Goal: Task Accomplishment & Management: Complete application form

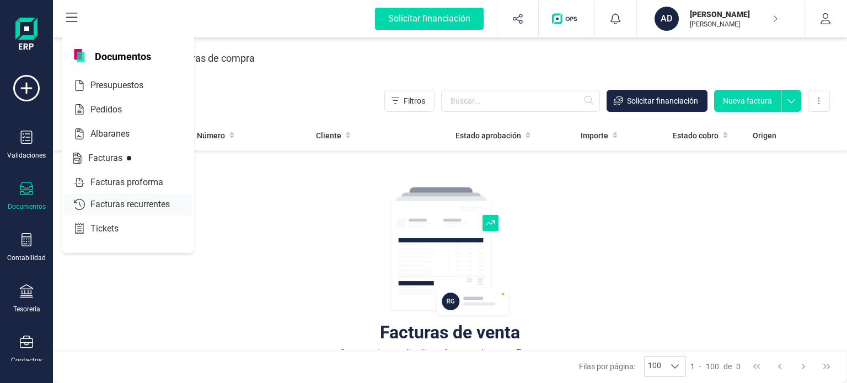
click at [152, 202] on span "Facturas recurrentes" at bounding box center [138, 204] width 104 height 13
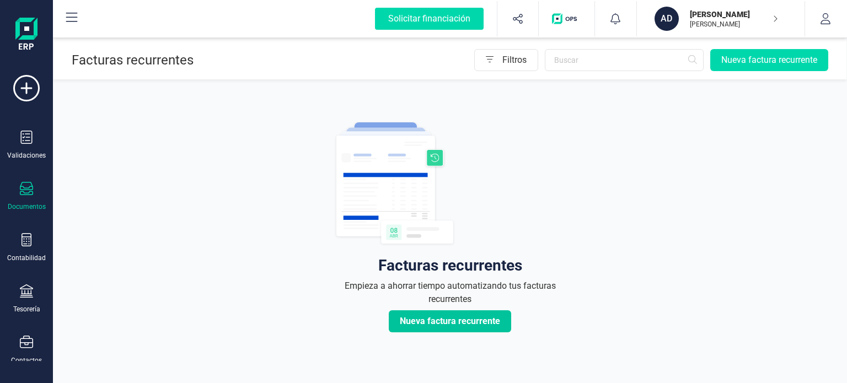
click at [433, 322] on span "Nueva factura recurrente" at bounding box center [450, 321] width 100 height 13
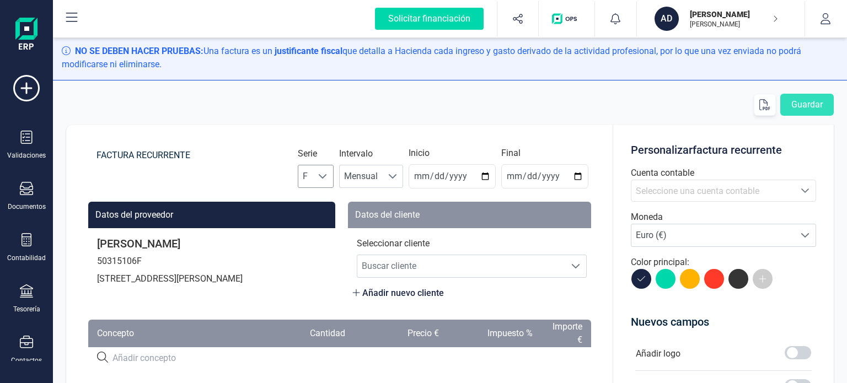
click at [308, 180] on span "F" at bounding box center [305, 177] width 14 height 22
click at [307, 177] on span "F" at bounding box center [305, 177] width 14 height 22
click at [311, 203] on li "A" at bounding box center [315, 204] width 35 height 22
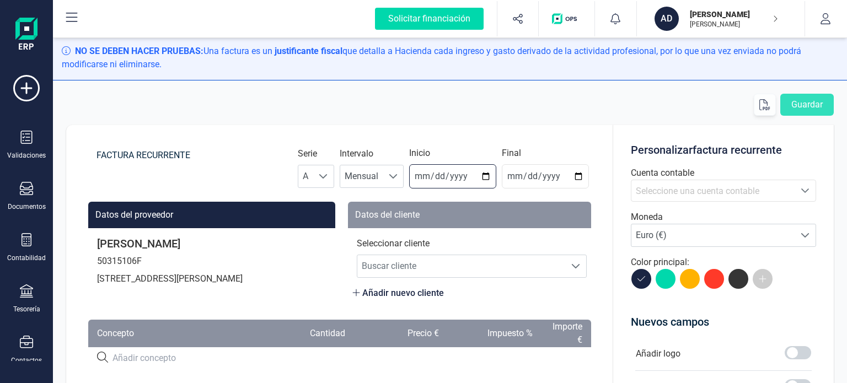
click at [416, 175] on input "[DATE]" at bounding box center [452, 176] width 87 height 24
type input "[DATE]"
type input "[PHONE_NUMBER]"
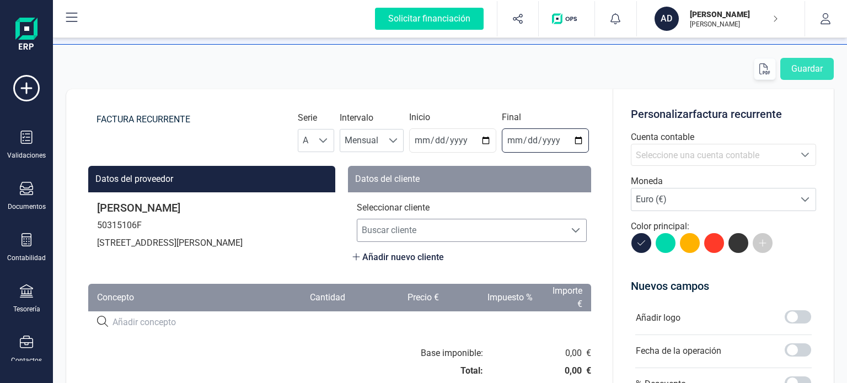
scroll to position [55, 0]
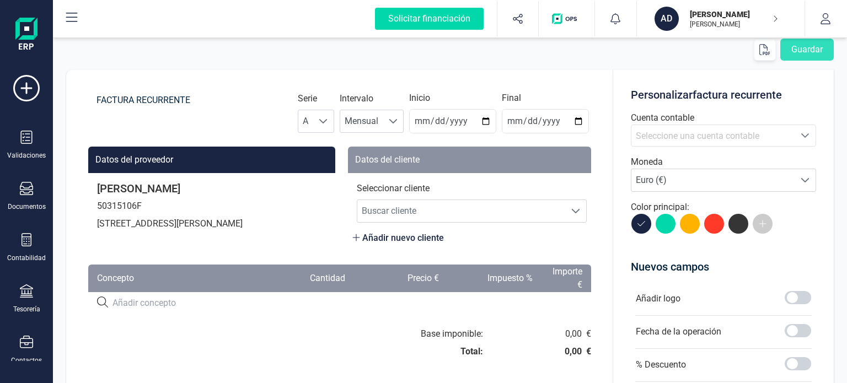
click at [427, 239] on span "Añadir nuevo cliente" at bounding box center [399, 238] width 92 height 13
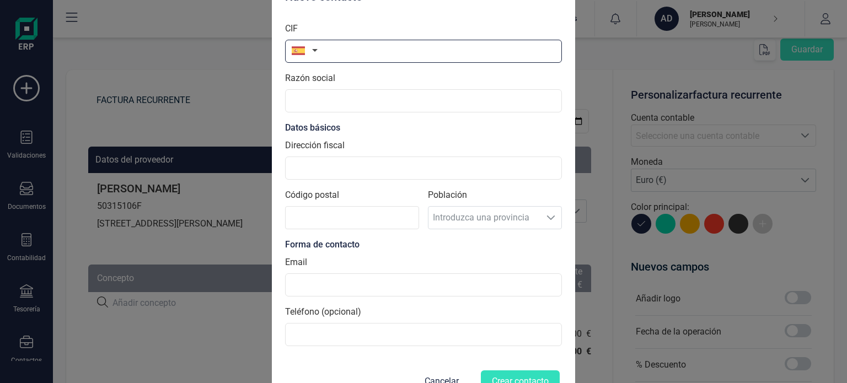
click at [358, 50] on input "text" at bounding box center [423, 51] width 277 height 23
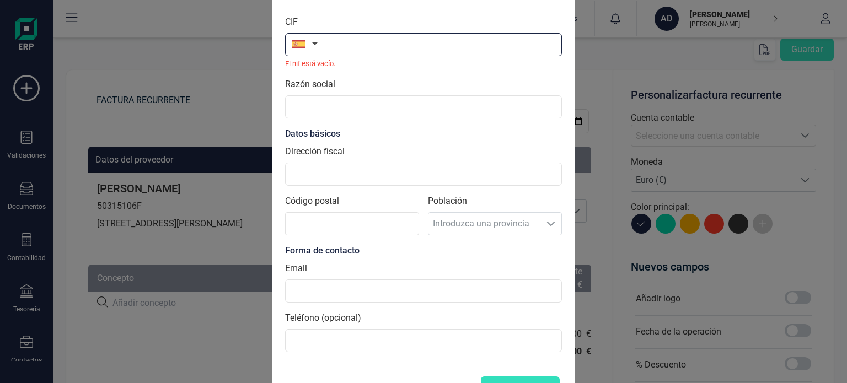
paste input "B97238927"
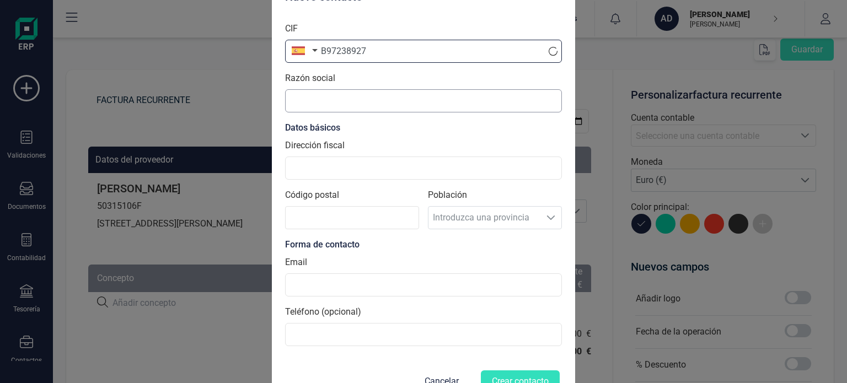
type input "B97238927"
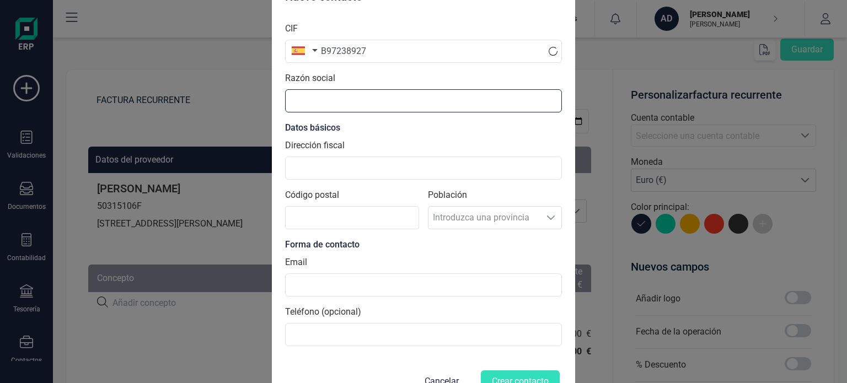
click at [316, 95] on input "text" at bounding box center [423, 100] width 277 height 23
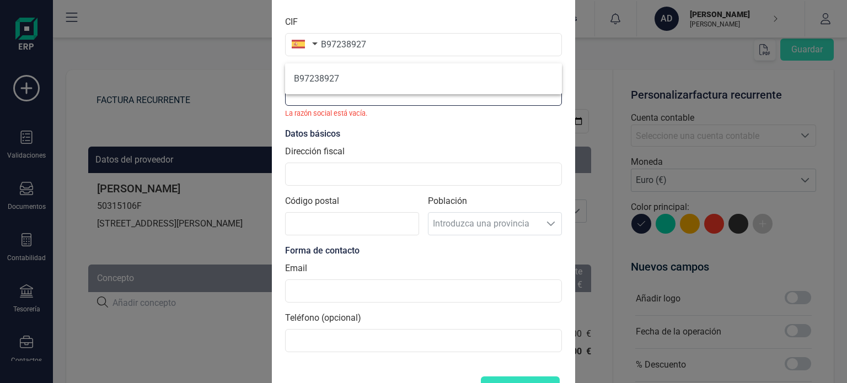
paste input "MOLCAWORLD SL"
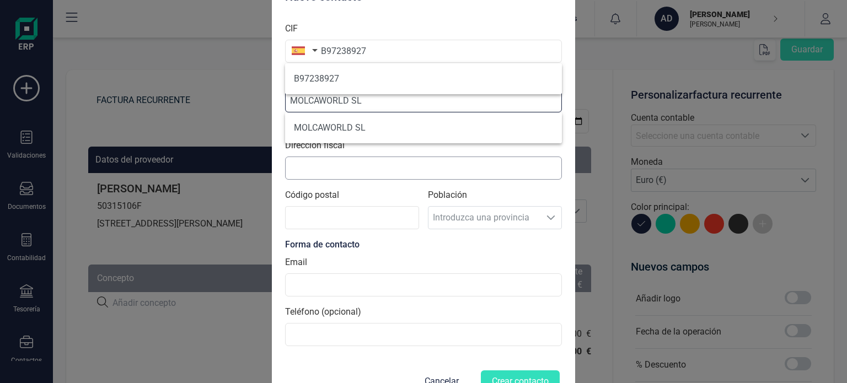
type input "MOLCAWORLD SL"
click at [318, 167] on input "Dirección fiscal" at bounding box center [423, 168] width 277 height 23
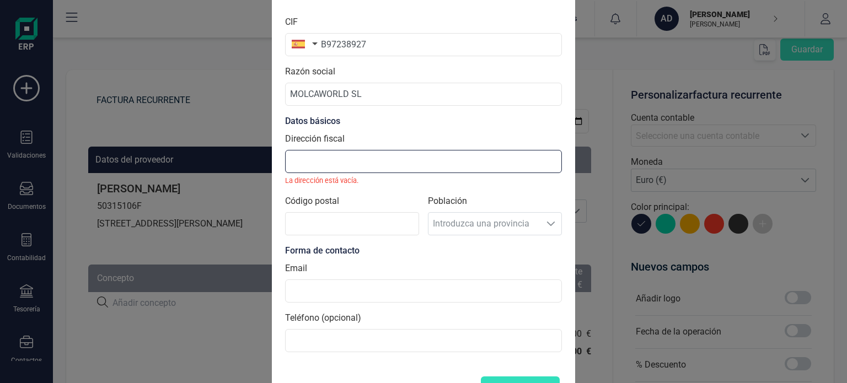
paste input "PI. ENCHILAGAR [PERSON_NAME] [STREET_ADDRESS]"
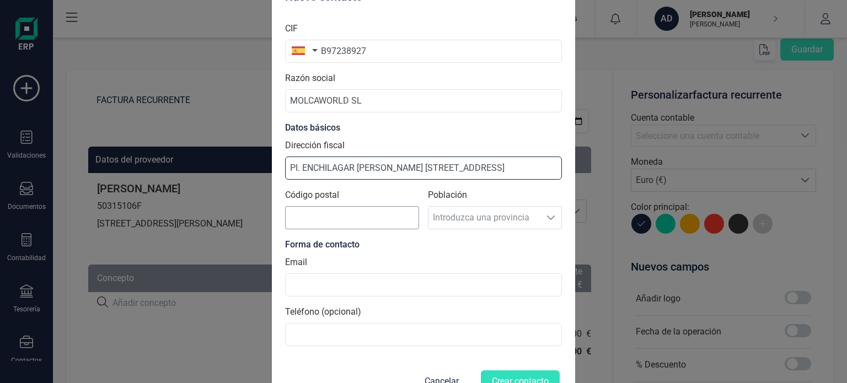
type input "PI. ENCHILAGAR [PERSON_NAME] [STREET_ADDRESS]"
click at [343, 218] on input "Código postal" at bounding box center [352, 217] width 134 height 23
type input "46191"
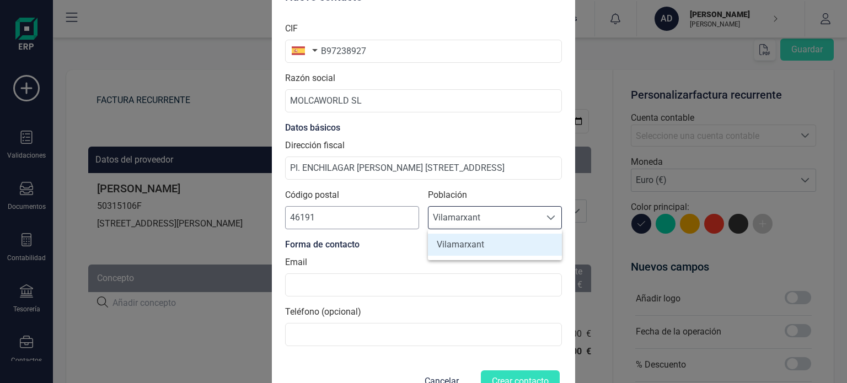
scroll to position [7, 48]
click at [492, 247] on li "Vilamarxant" at bounding box center [495, 245] width 134 height 22
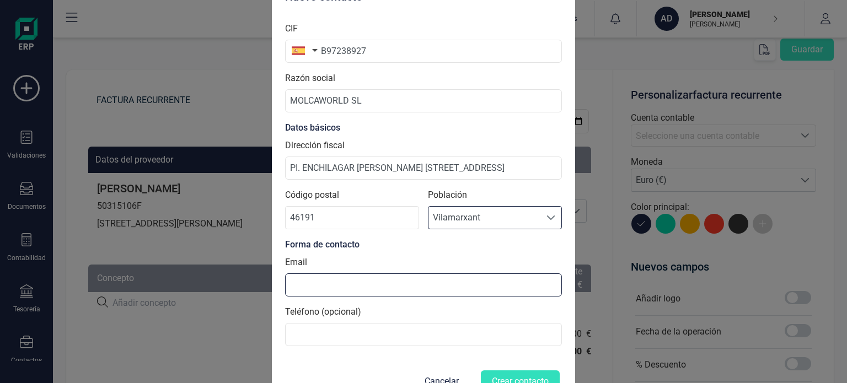
click at [358, 291] on input at bounding box center [423, 285] width 277 height 23
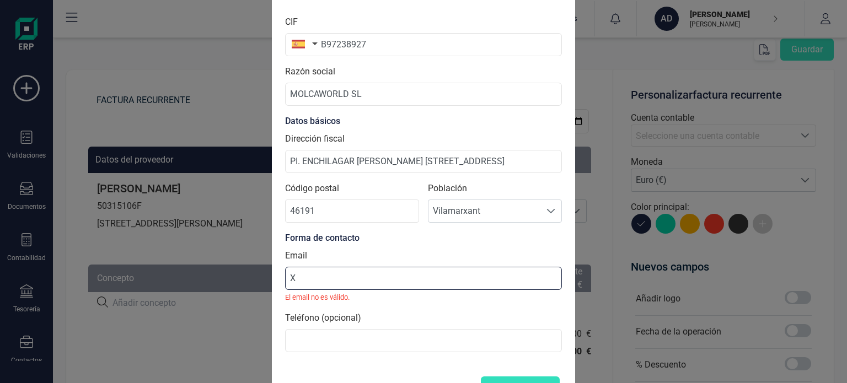
drag, startPoint x: 324, startPoint y: 282, endPoint x: 247, endPoint y: 282, distance: 77.8
click at [247, 282] on div "Nuevo contacto CIF B97238927 Razón social MOLCAWORLD SL Datos básicos Dirección…" at bounding box center [423, 191] width 847 height 383
click at [305, 278] on input "@" at bounding box center [423, 278] width 277 height 23
type input "X@.COM"
click at [377, 280] on input "X@.COM" at bounding box center [423, 278] width 277 height 23
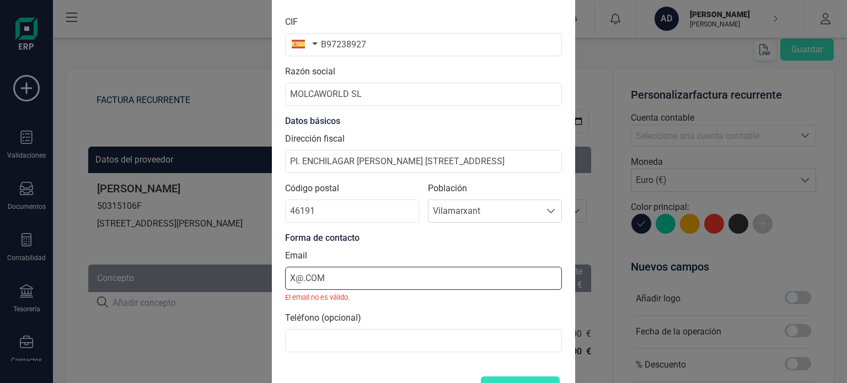
drag, startPoint x: 364, startPoint y: 279, endPoint x: 126, endPoint y: 277, distance: 237.8
click at [126, 277] on div "Nuevo contacto CIF B97238927 Razón social MOLCAWORLD SL Datos básicos Dirección…" at bounding box center [423, 191] width 847 height 383
click at [301, 278] on input "X@.COM" at bounding box center [423, 278] width 277 height 23
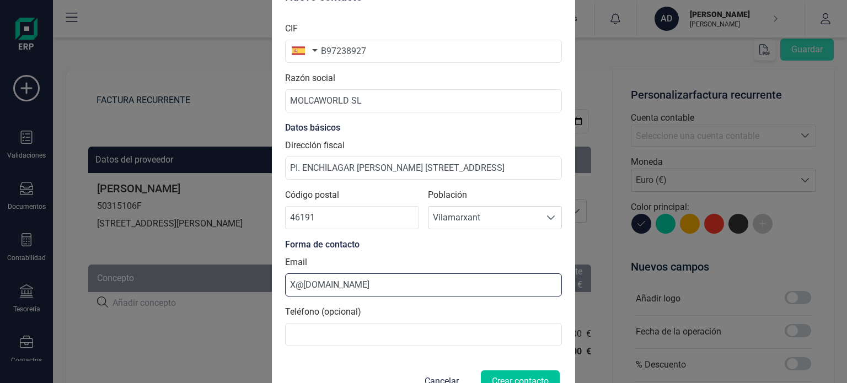
type input "X@[DOMAIN_NAME]"
click at [520, 374] on button "Crear contacto" at bounding box center [520, 382] width 79 height 22
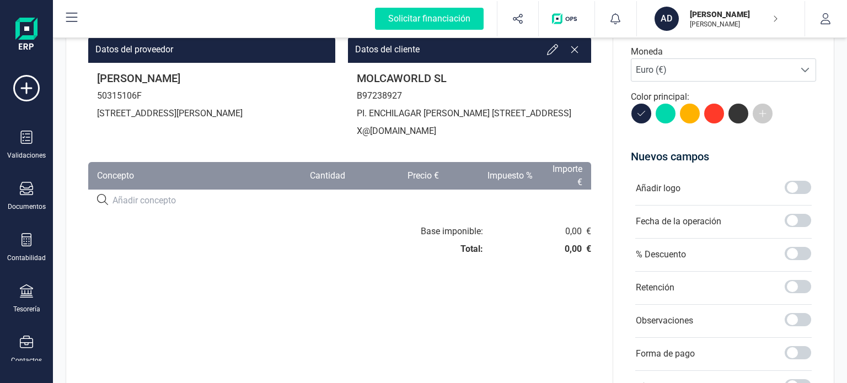
scroll to position [110, 0]
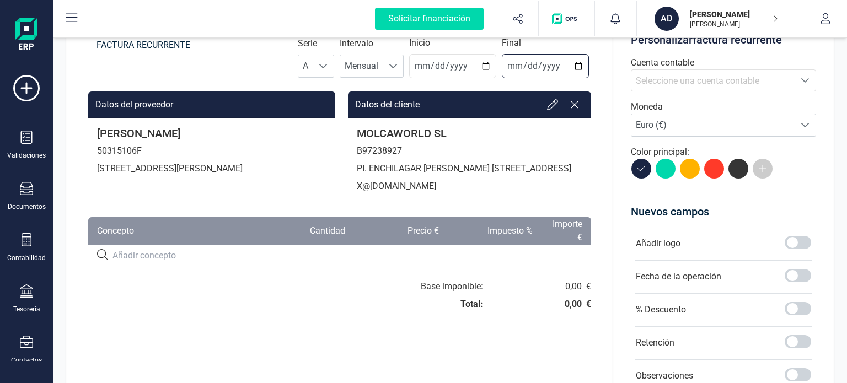
click at [513, 63] on input "date" at bounding box center [545, 66] width 87 height 24
type input "[DATE]"
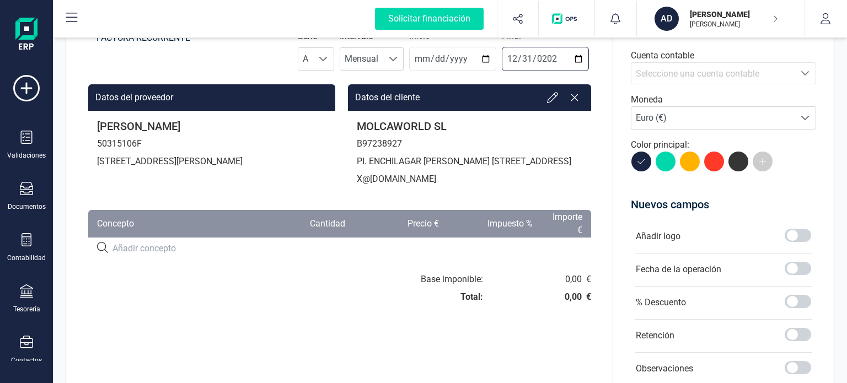
scroll to position [166, 0]
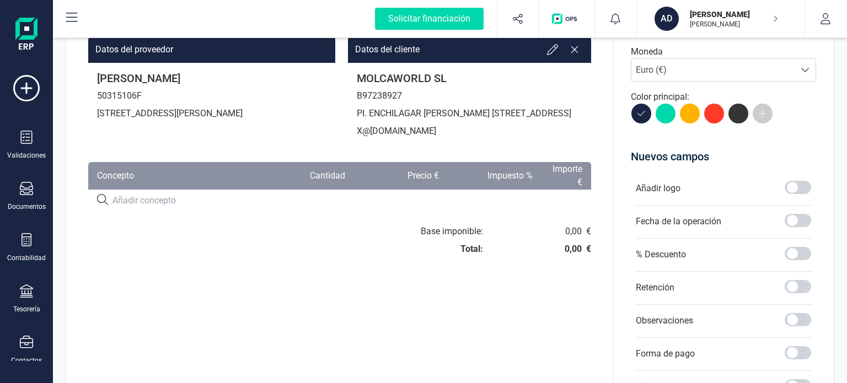
click at [160, 207] on input at bounding box center [234, 200] width 243 height 13
paste input "Honorarios Gestión Consultoría comercial"
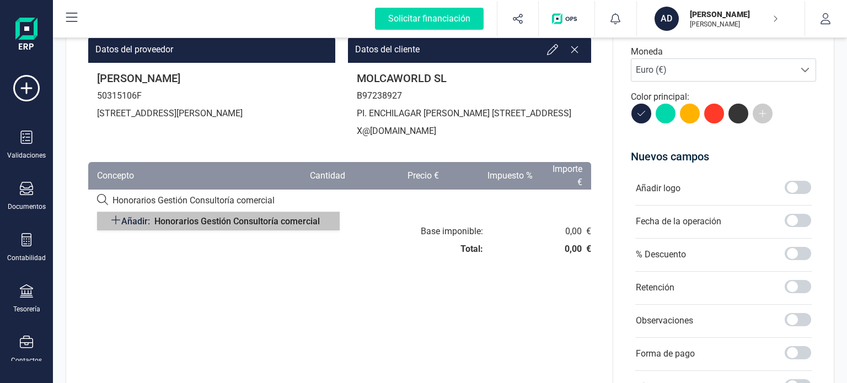
type input "Honorarios Gestión Consultoría comercial"
click at [153, 228] on span "Añadir: Honorarios Gestión Consultoría comercial" at bounding box center [215, 222] width 210 height 14
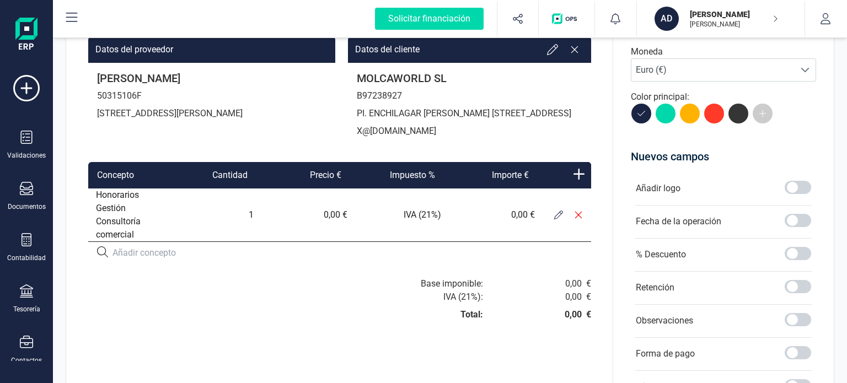
click at [563, 220] on icon at bounding box center [559, 215] width 9 height 9
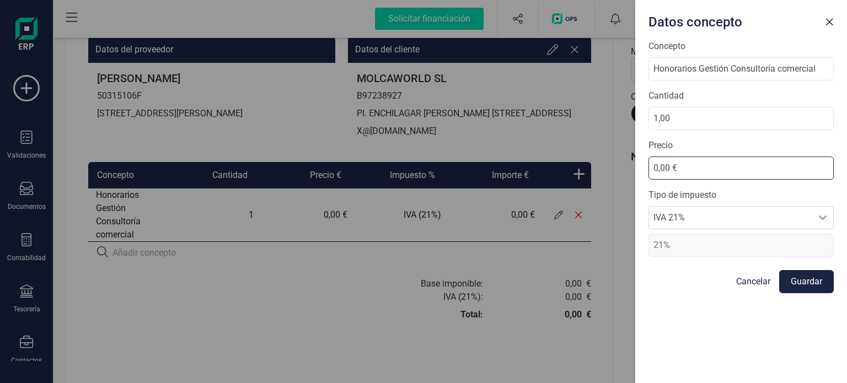
drag, startPoint x: 708, startPoint y: 164, endPoint x: 509, endPoint y: 135, distance: 201.3
click at [527, 172] on div "Datos concepto Concepto Honorarios Gestión Consultoría comercial Cantidad 1,00 …" at bounding box center [423, 191] width 847 height 383
type input "2.000,00 €"
click at [811, 282] on button "Guardar" at bounding box center [807, 281] width 55 height 23
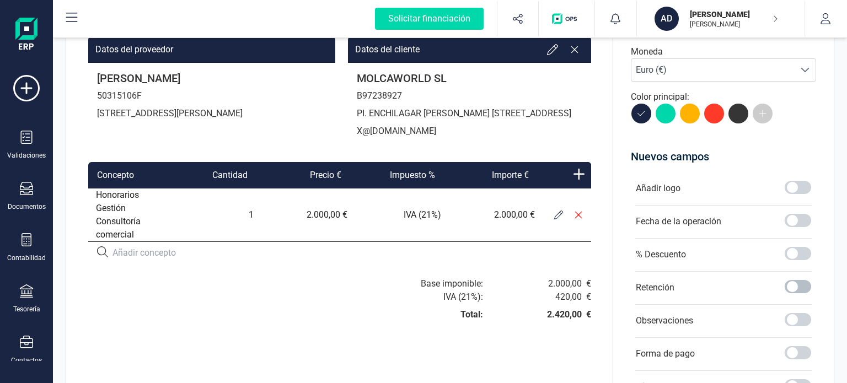
click at [792, 289] on span at bounding box center [798, 286] width 26 height 13
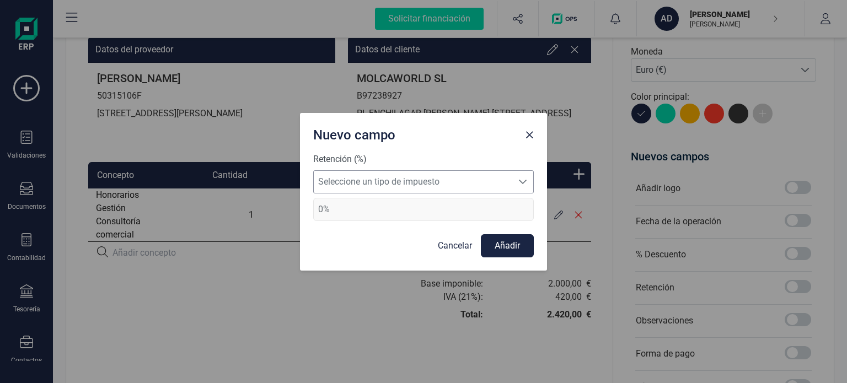
click at [351, 186] on span "Seleccione un tipo de impuesto" at bounding box center [413, 182] width 199 height 22
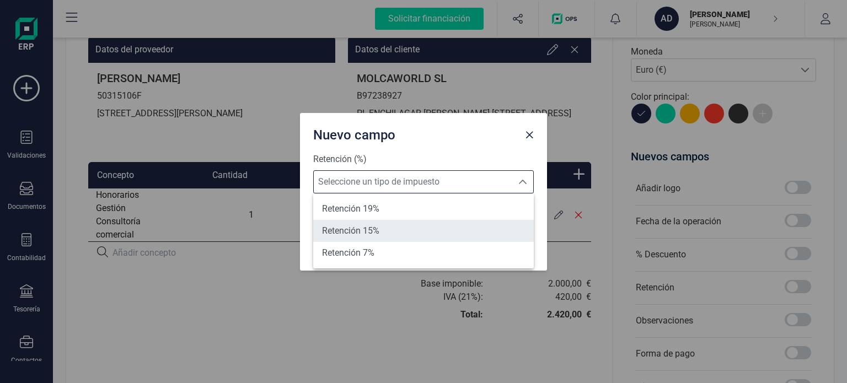
drag, startPoint x: 360, startPoint y: 229, endPoint x: 367, endPoint y: 229, distance: 6.6
click at [361, 229] on span "Retención 15%" at bounding box center [350, 231] width 57 height 13
type input "15%"
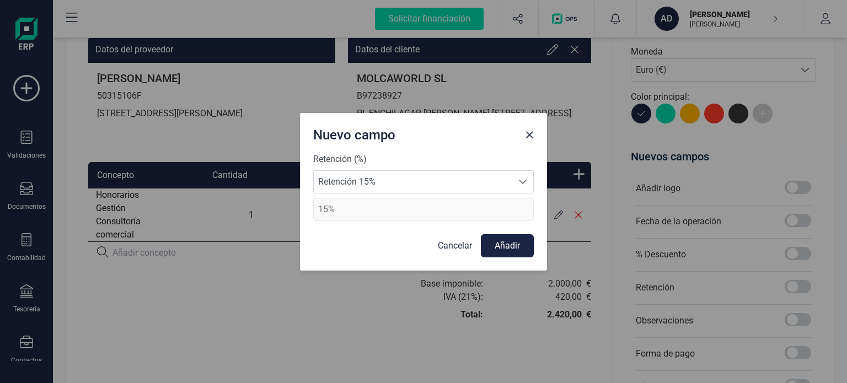
click at [521, 235] on button "Añadir" at bounding box center [507, 245] width 53 height 23
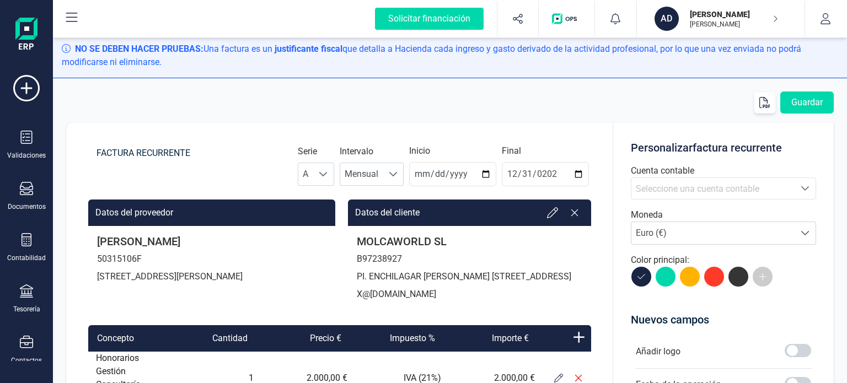
scroll to position [0, 0]
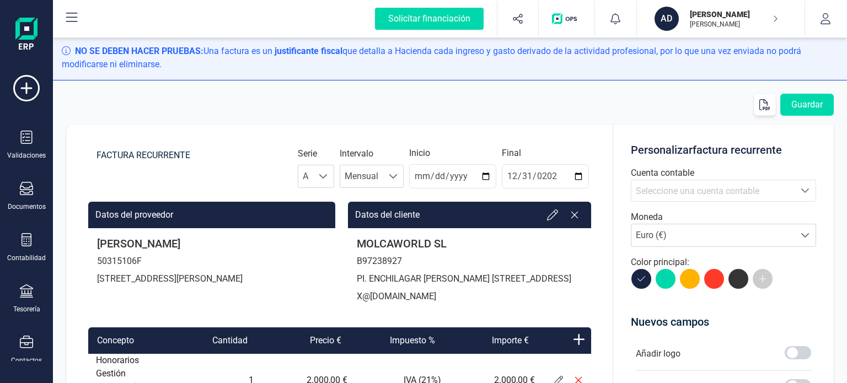
click at [798, 183] on div "Seleccione una cuenta" at bounding box center [805, 190] width 21 height 21
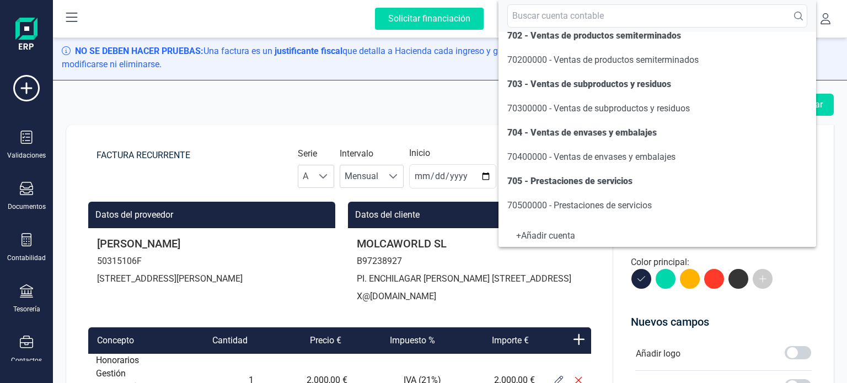
scroll to position [166, 0]
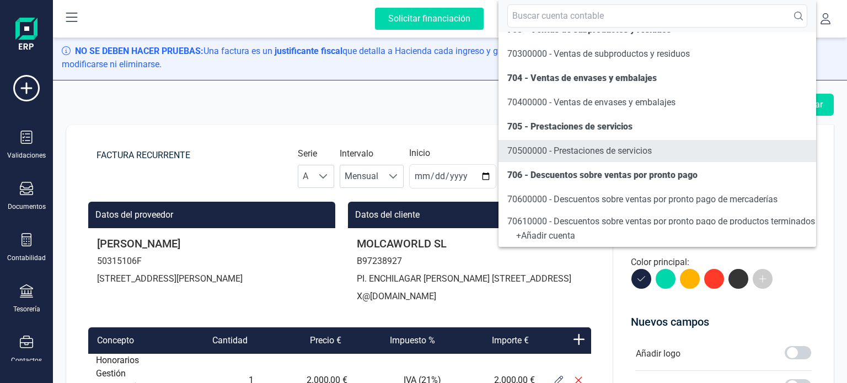
click at [563, 155] on span "70500000 - Prestaciones de servicios" at bounding box center [580, 151] width 145 height 10
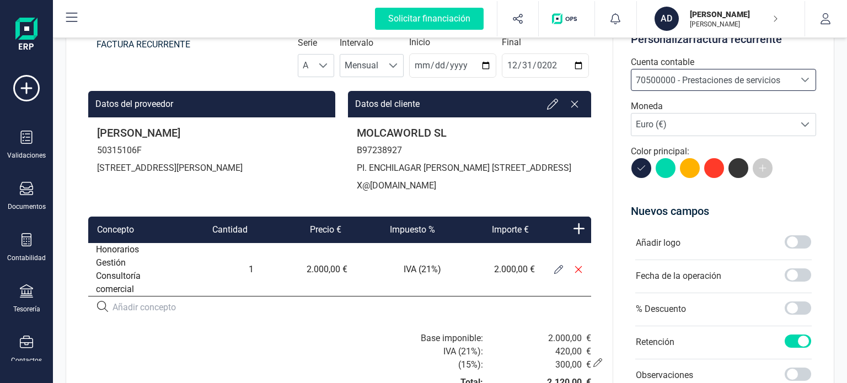
scroll to position [0, 0]
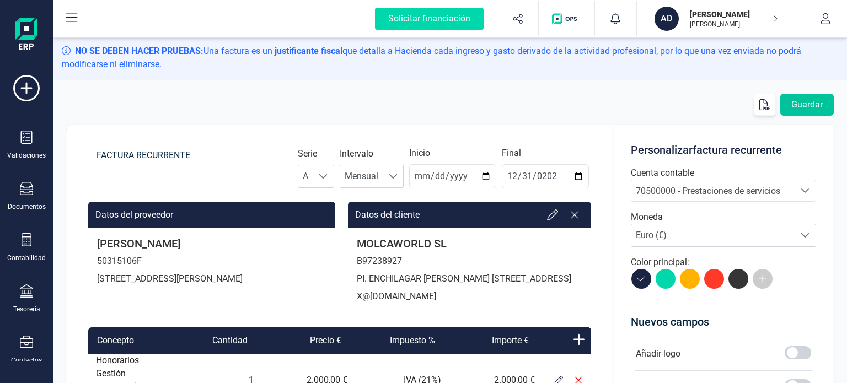
click at [812, 107] on button "Guardar" at bounding box center [808, 105] width 54 height 22
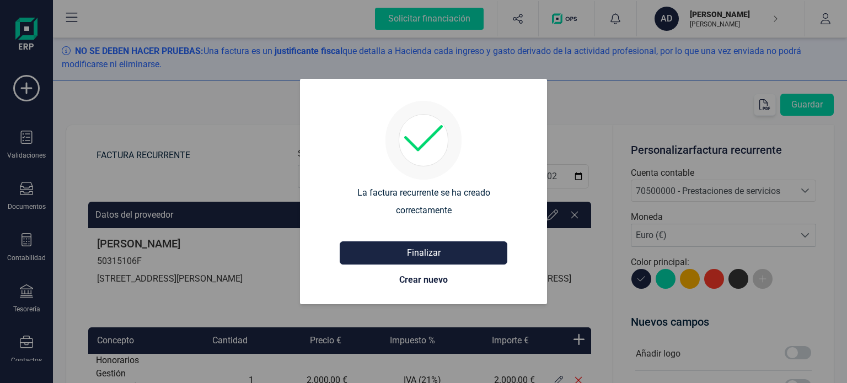
click at [443, 252] on button "Finalizar" at bounding box center [424, 253] width 168 height 23
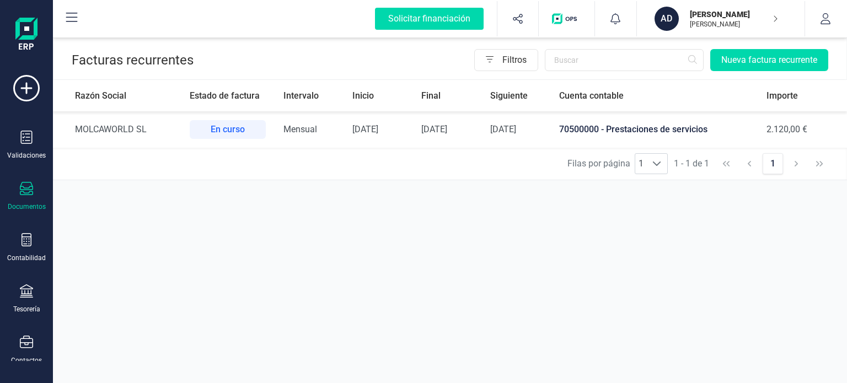
click at [366, 132] on span "[DATE]" at bounding box center [366, 129] width 26 height 10
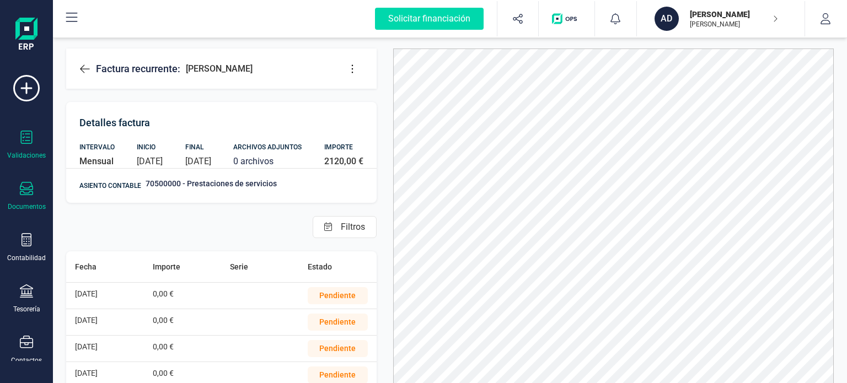
click at [24, 143] on icon at bounding box center [27, 137] width 12 height 13
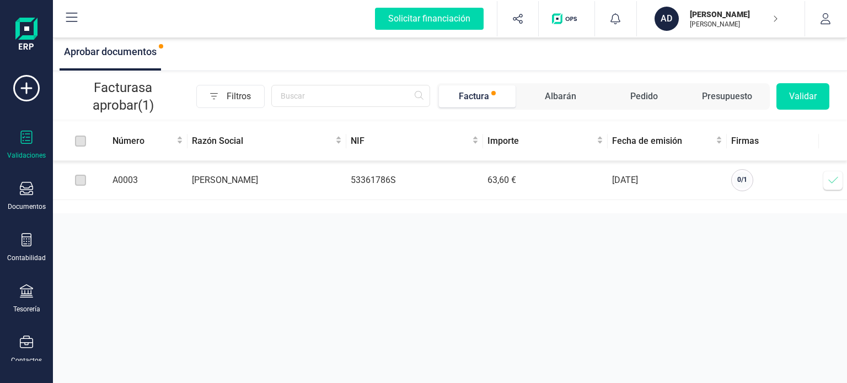
click at [376, 189] on td "53361786S" at bounding box center [414, 180] width 137 height 39
click at [22, 239] on icon at bounding box center [27, 239] width 10 height 13
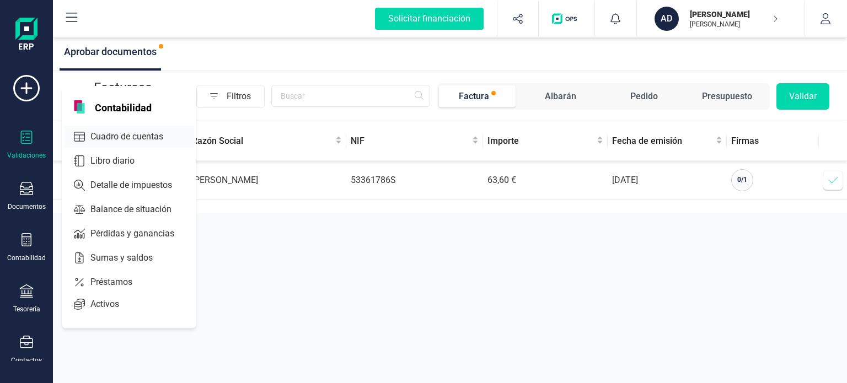
click at [143, 136] on span "Cuadro de cuentas" at bounding box center [134, 136] width 97 height 13
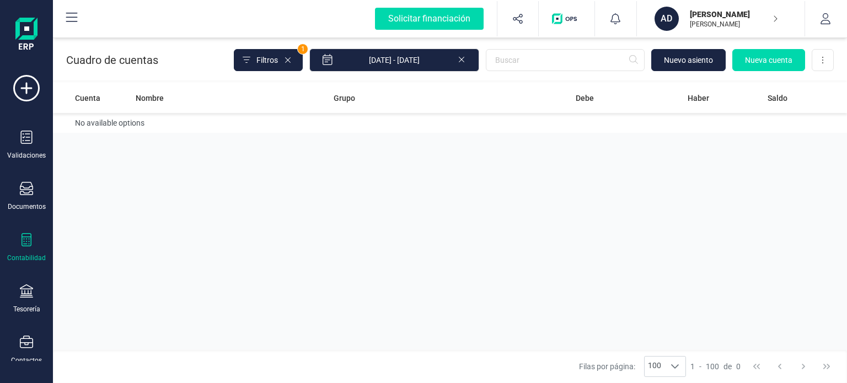
click at [19, 233] on div "Contabilidad" at bounding box center [26, 247] width 44 height 29
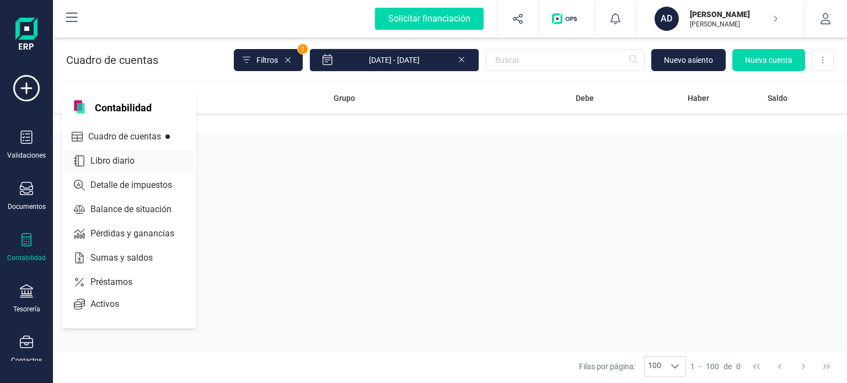
click at [139, 159] on div at bounding box center [141, 161] width 4 height 4
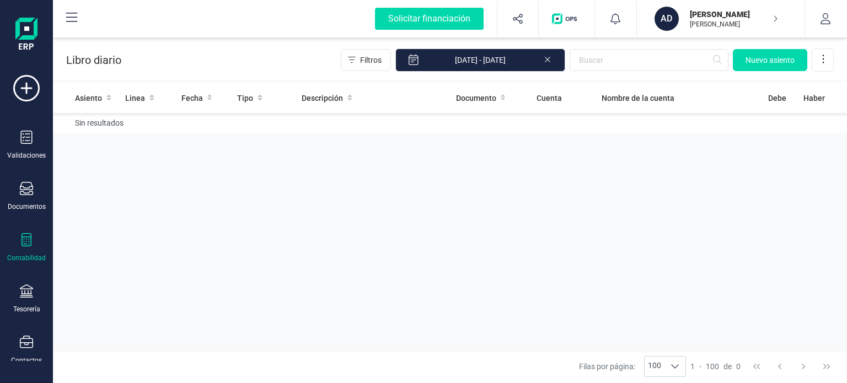
click at [31, 248] on div at bounding box center [26, 241] width 13 height 16
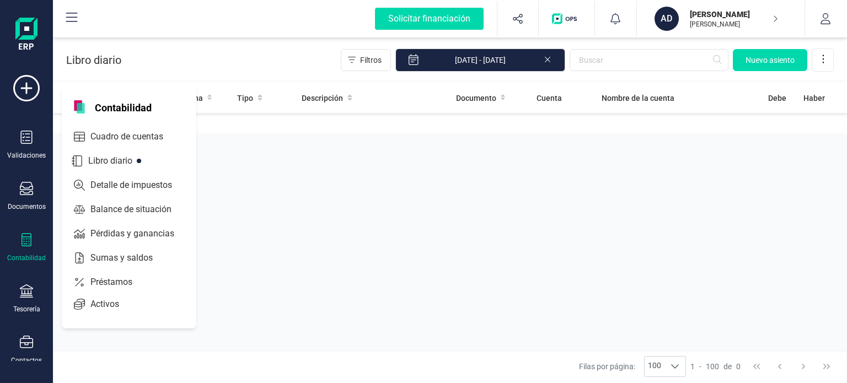
click at [31, 247] on div at bounding box center [26, 241] width 13 height 16
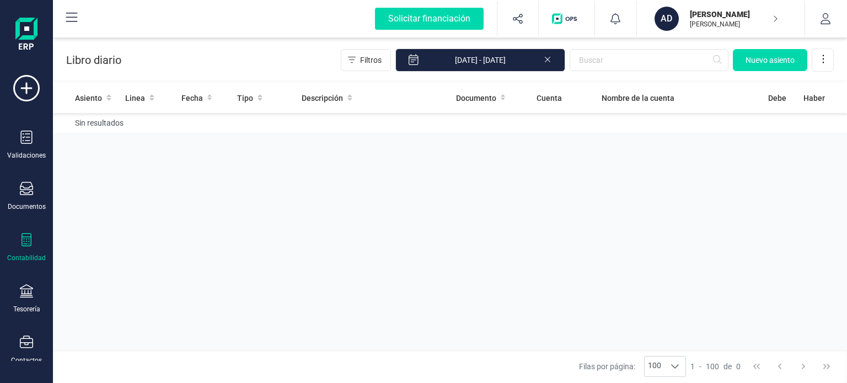
click at [791, 18] on button "AD [PERSON_NAME] [PERSON_NAME]" at bounding box center [721, 18] width 141 height 35
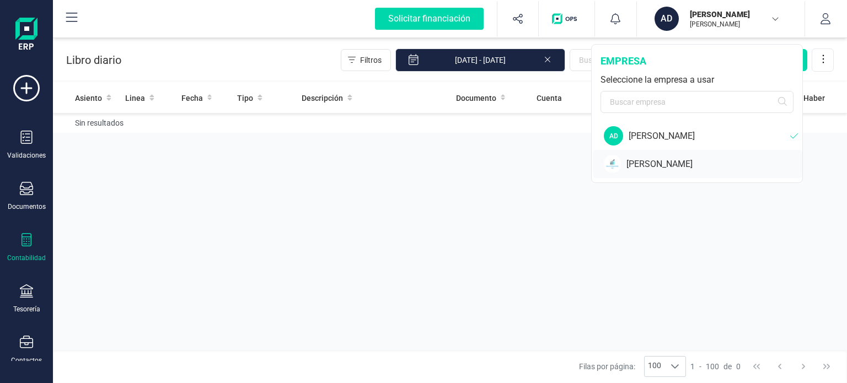
click at [670, 166] on div "[PERSON_NAME]" at bounding box center [715, 164] width 176 height 13
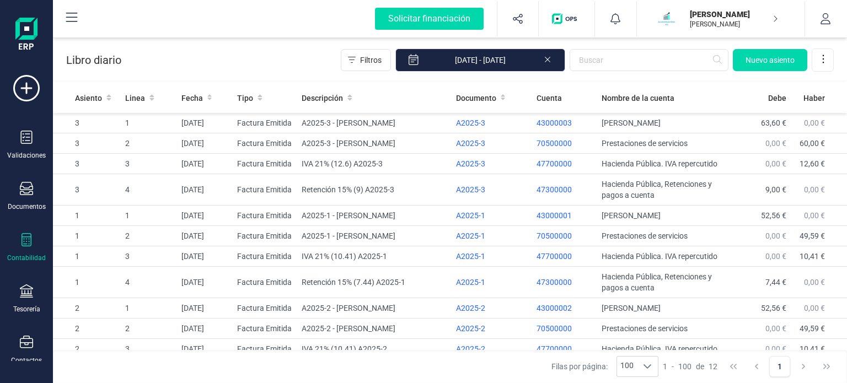
click at [742, 18] on p "[PERSON_NAME]" at bounding box center [734, 14] width 88 height 11
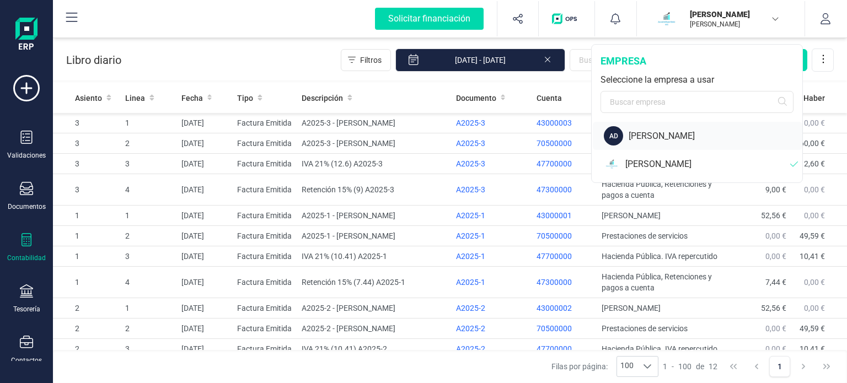
click at [667, 137] on div "[PERSON_NAME]" at bounding box center [716, 136] width 174 height 13
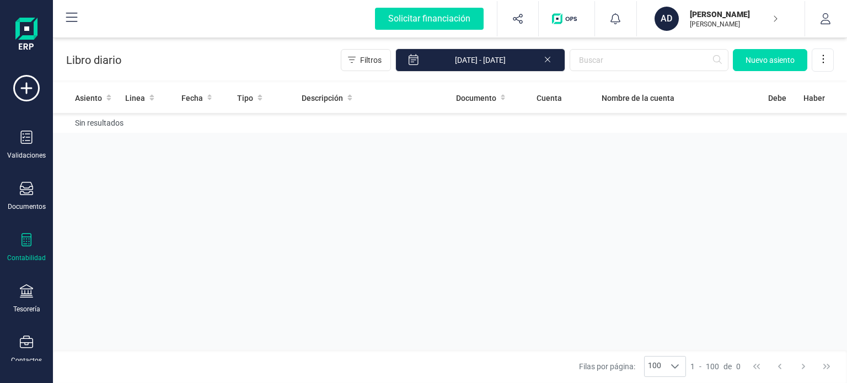
click at [730, 17] on p "[PERSON_NAME]" at bounding box center [734, 14] width 88 height 11
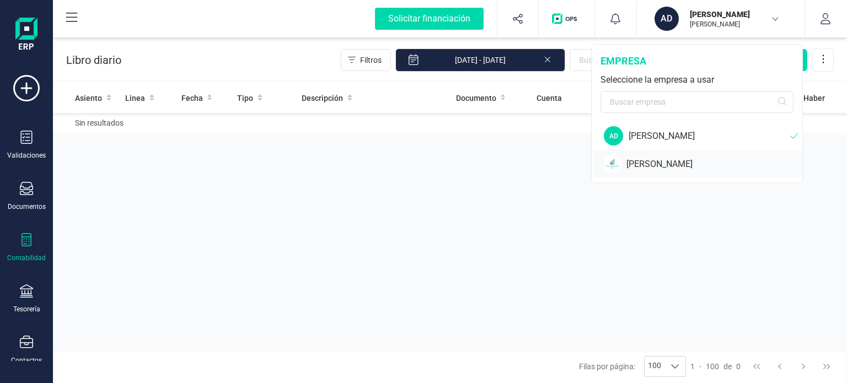
click at [669, 167] on div "[PERSON_NAME]" at bounding box center [715, 164] width 176 height 13
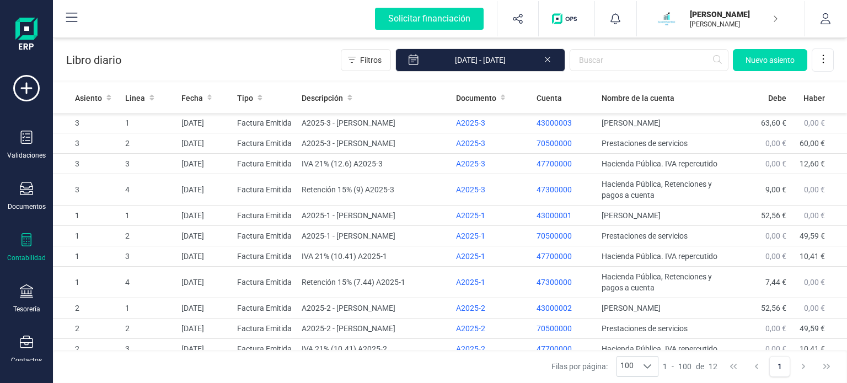
click at [33, 244] on div "Contabilidad" at bounding box center [26, 247] width 44 height 29
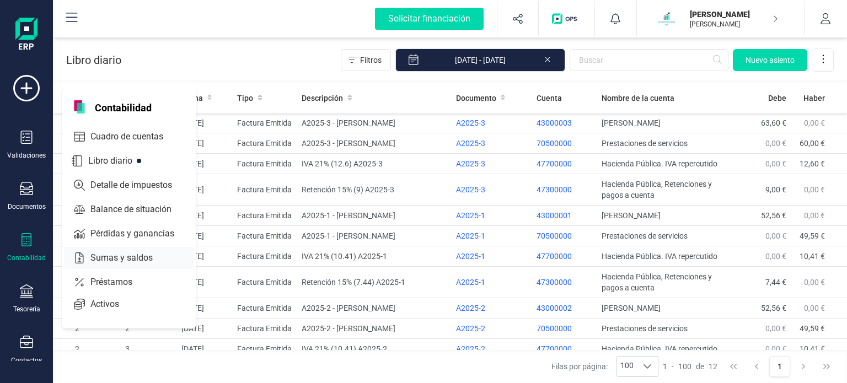
click at [114, 228] on span "Pérdidas y ganancias" at bounding box center [140, 233] width 108 height 13
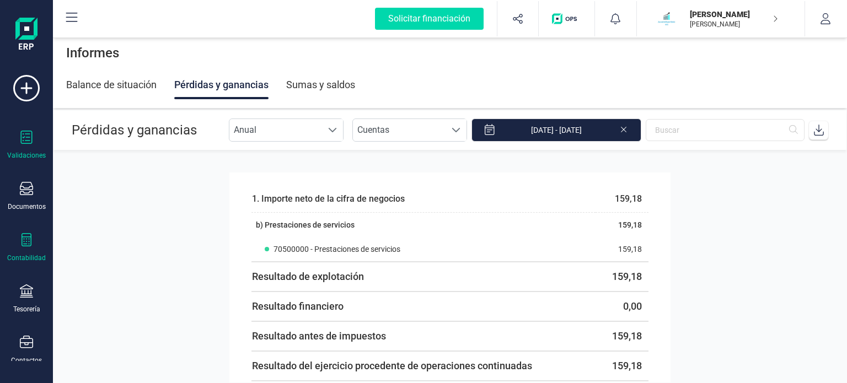
click at [31, 141] on icon at bounding box center [27, 137] width 12 height 13
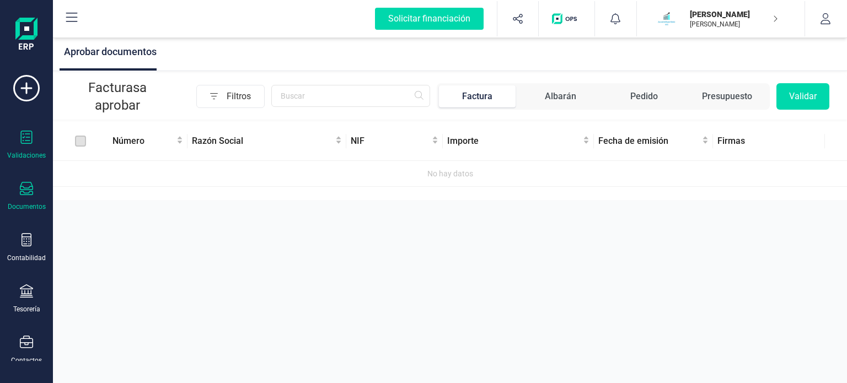
click at [29, 206] on div "Documentos" at bounding box center [27, 206] width 38 height 9
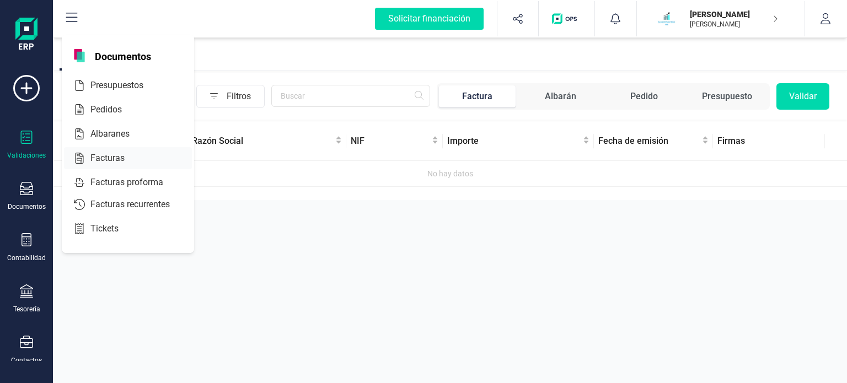
click at [131, 156] on div at bounding box center [131, 158] width 4 height 4
